Goal: Information Seeking & Learning: Learn about a topic

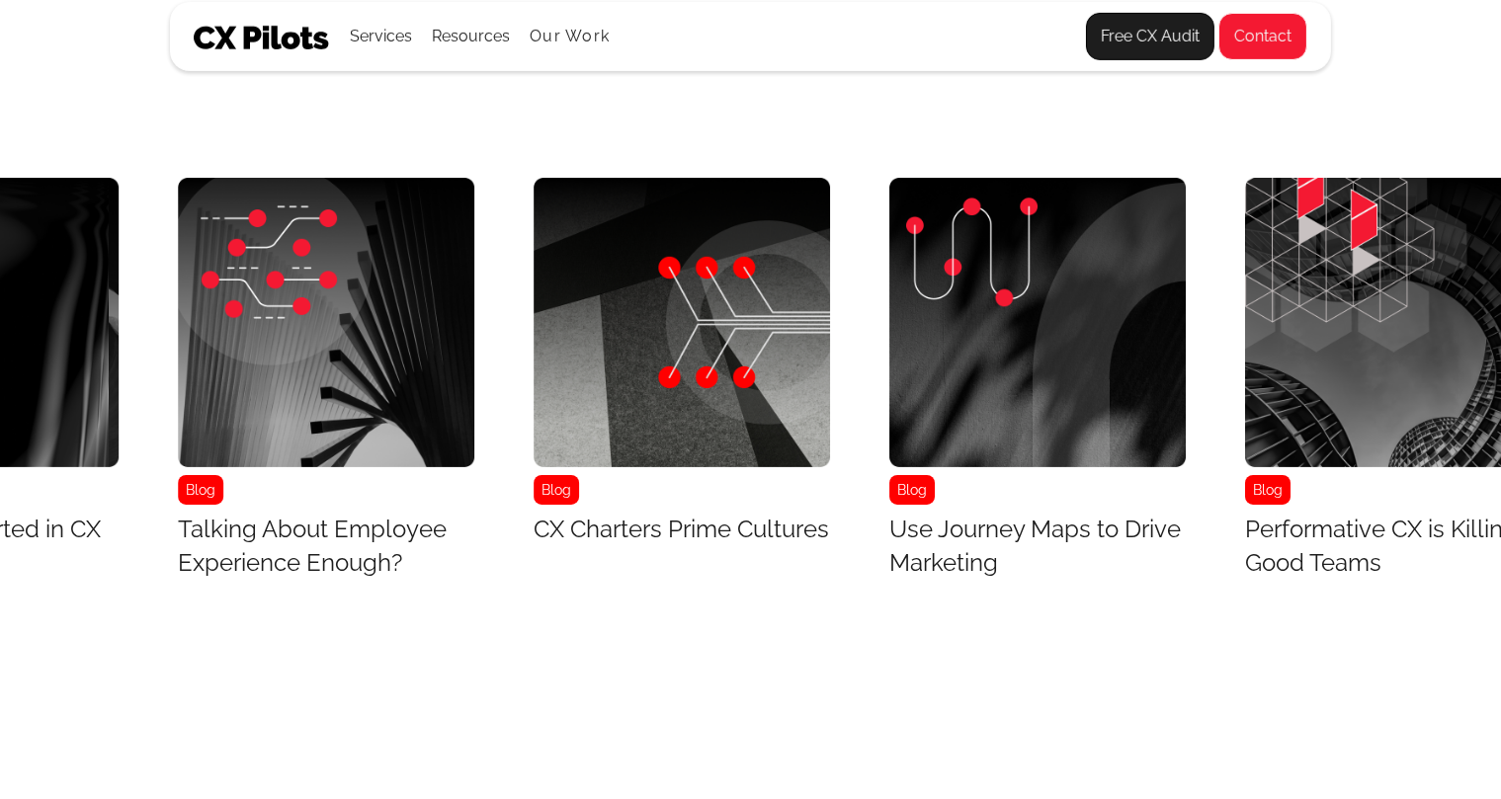
scroll to position [7893, 6354]
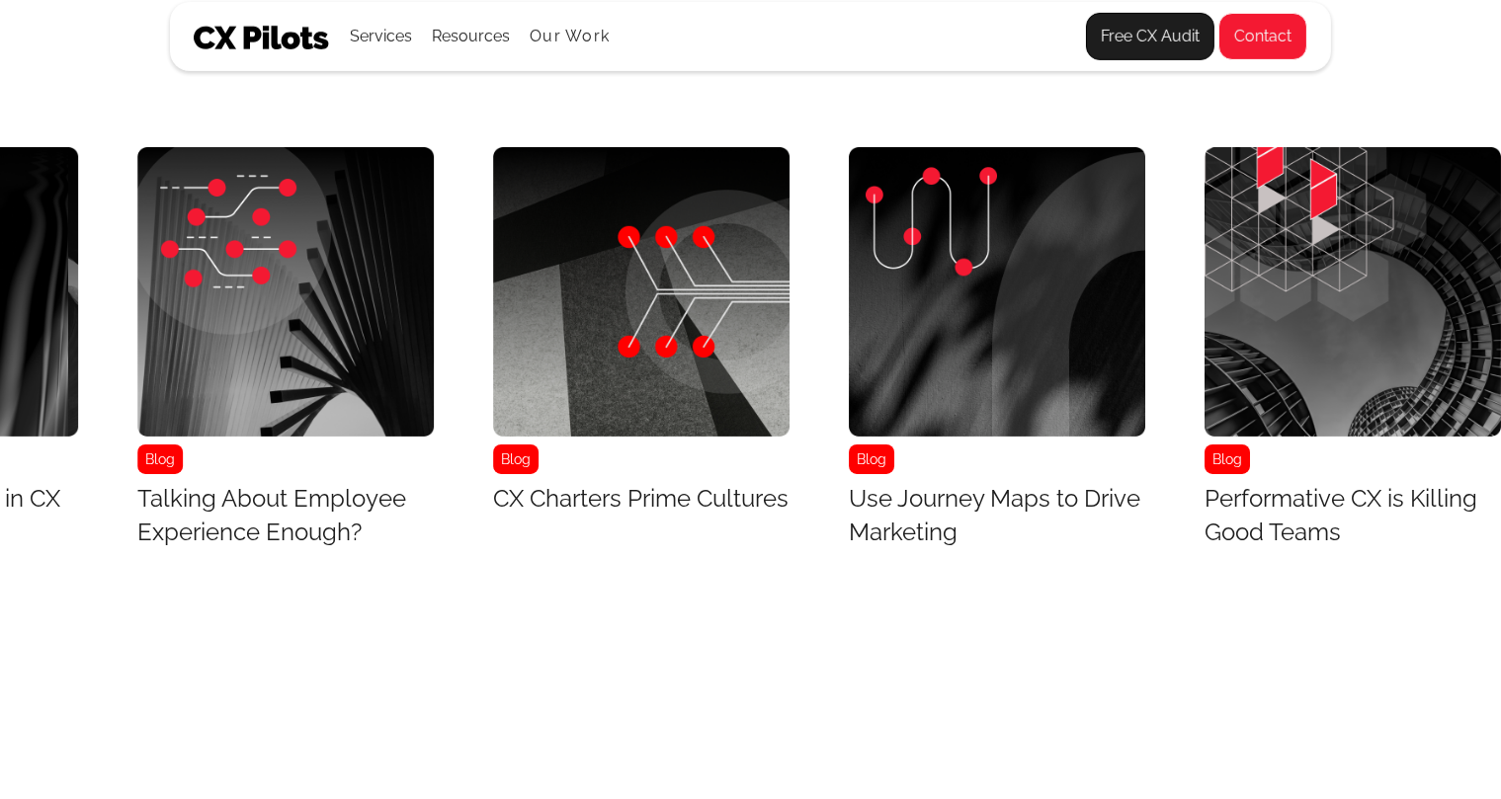
click at [1312, 389] on img "22 / 43" at bounding box center [1352, 291] width 296 height 288
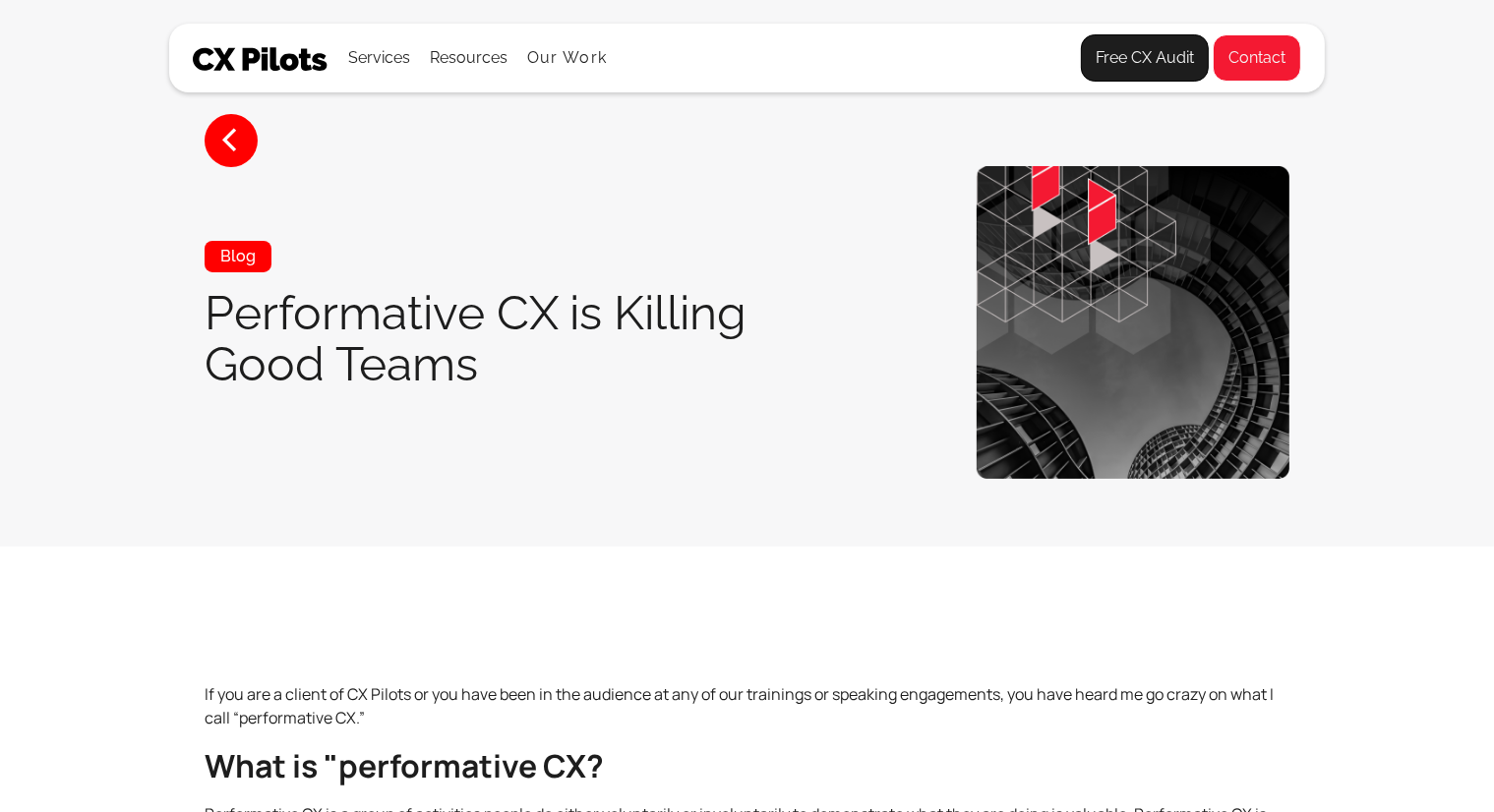
click at [1306, 387] on div "< Blog Performative CX is Killing Good Teams" at bounding box center [747, 322] width 1156 height 312
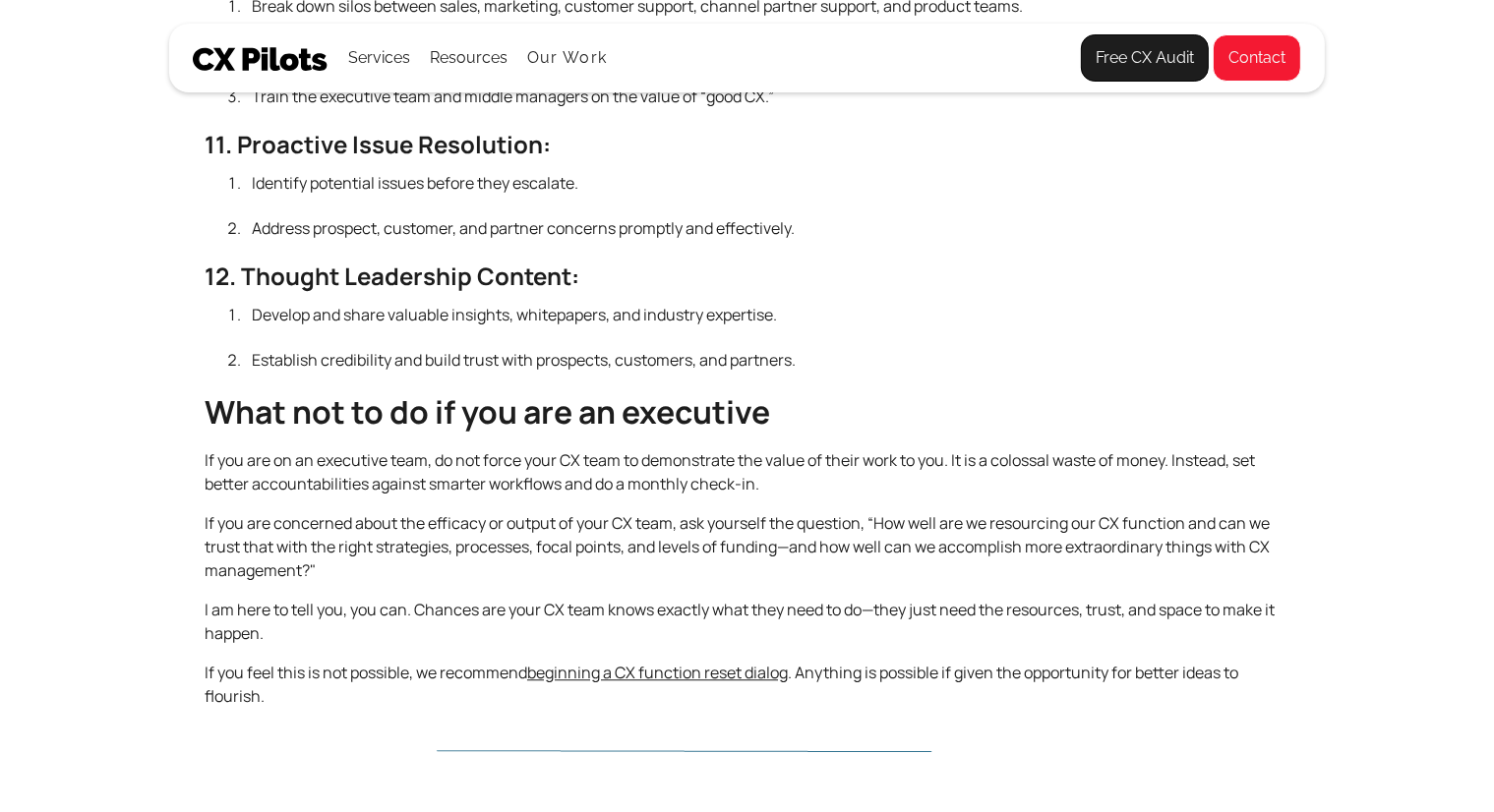
scroll to position [5020, 0]
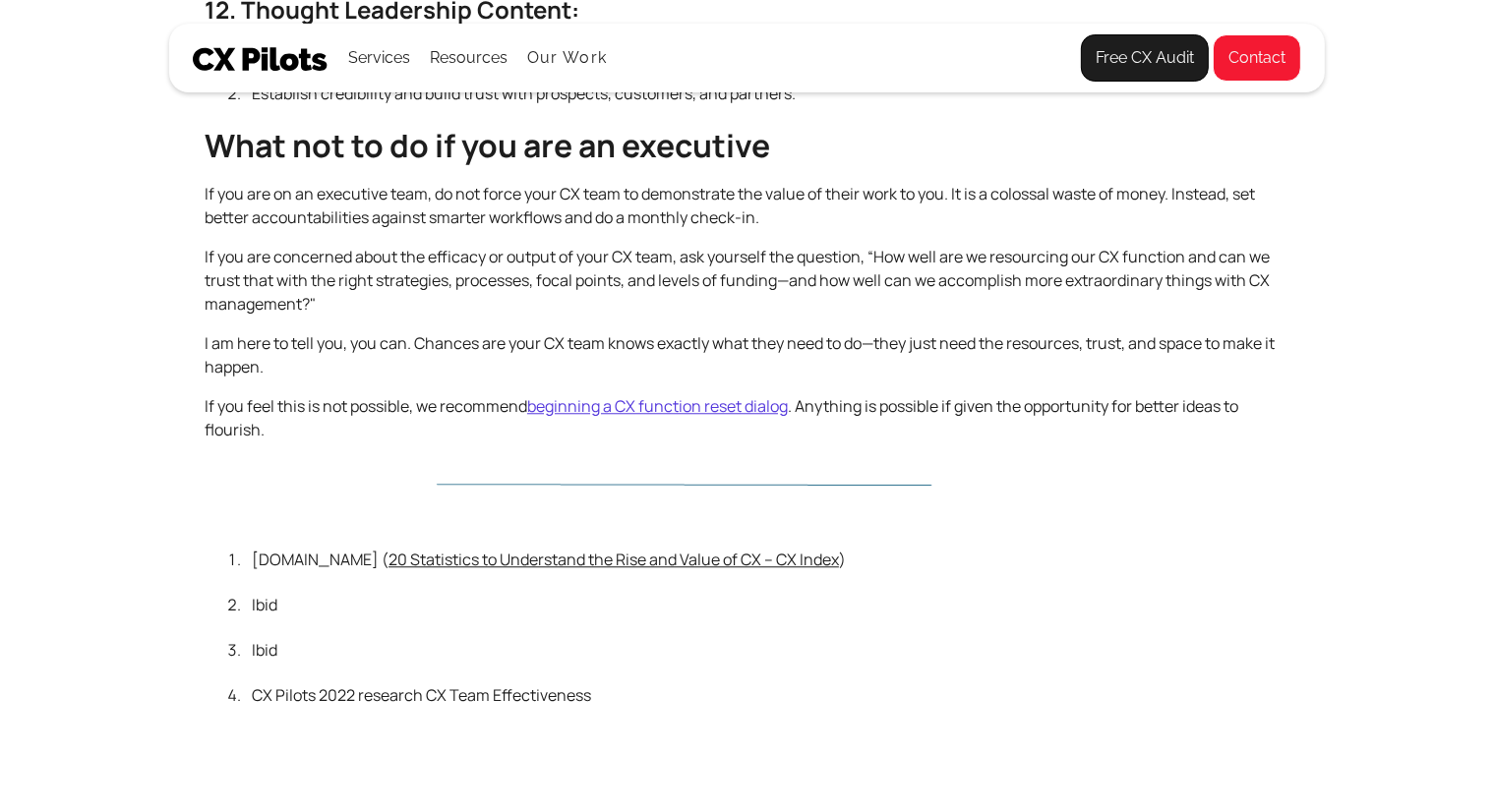
click at [543, 399] on link "beginning a CX function reset dialog" at bounding box center [658, 406] width 261 height 22
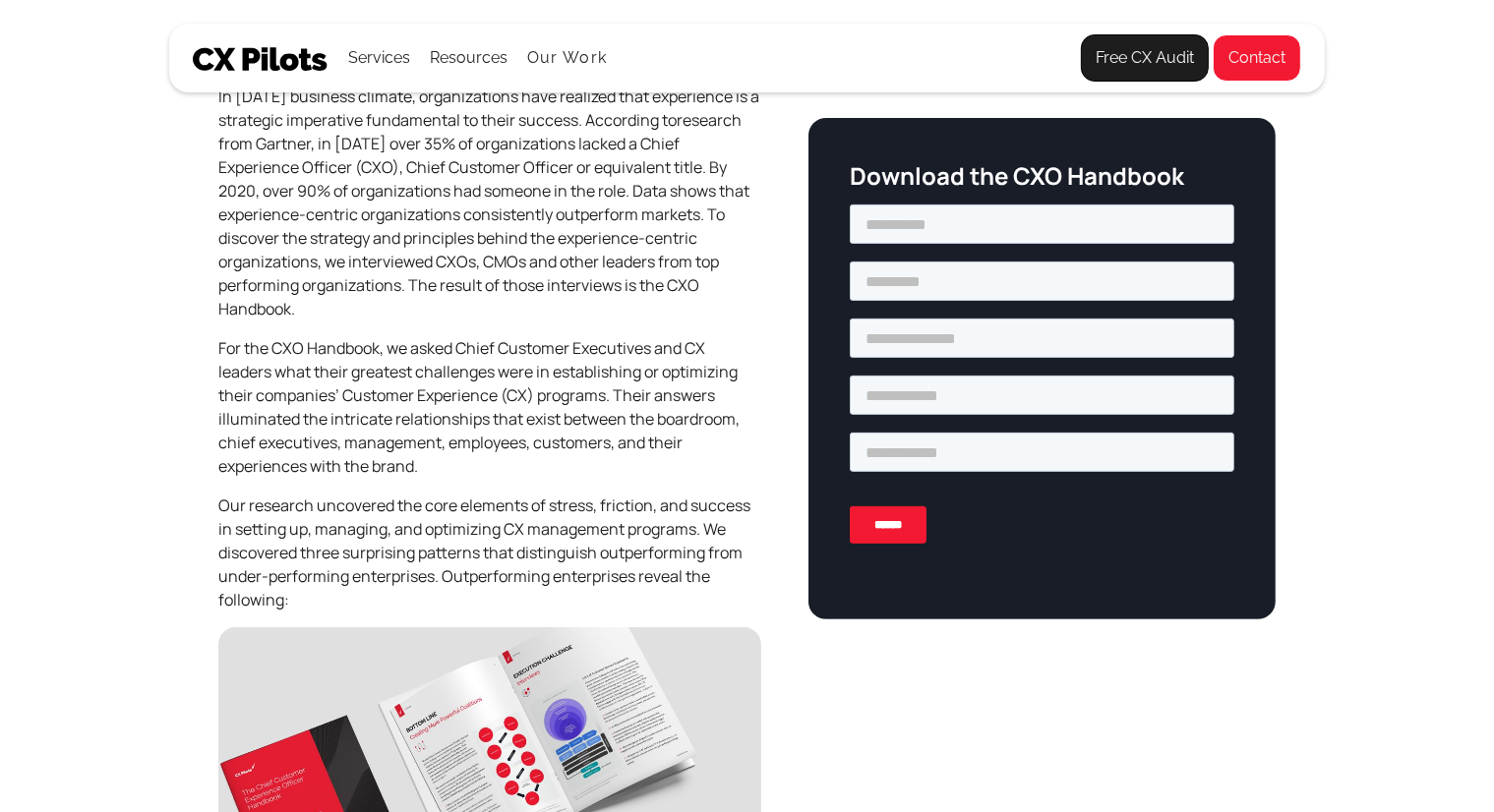
scroll to position [493, 0]
